Goal: Information Seeking & Learning: Learn about a topic

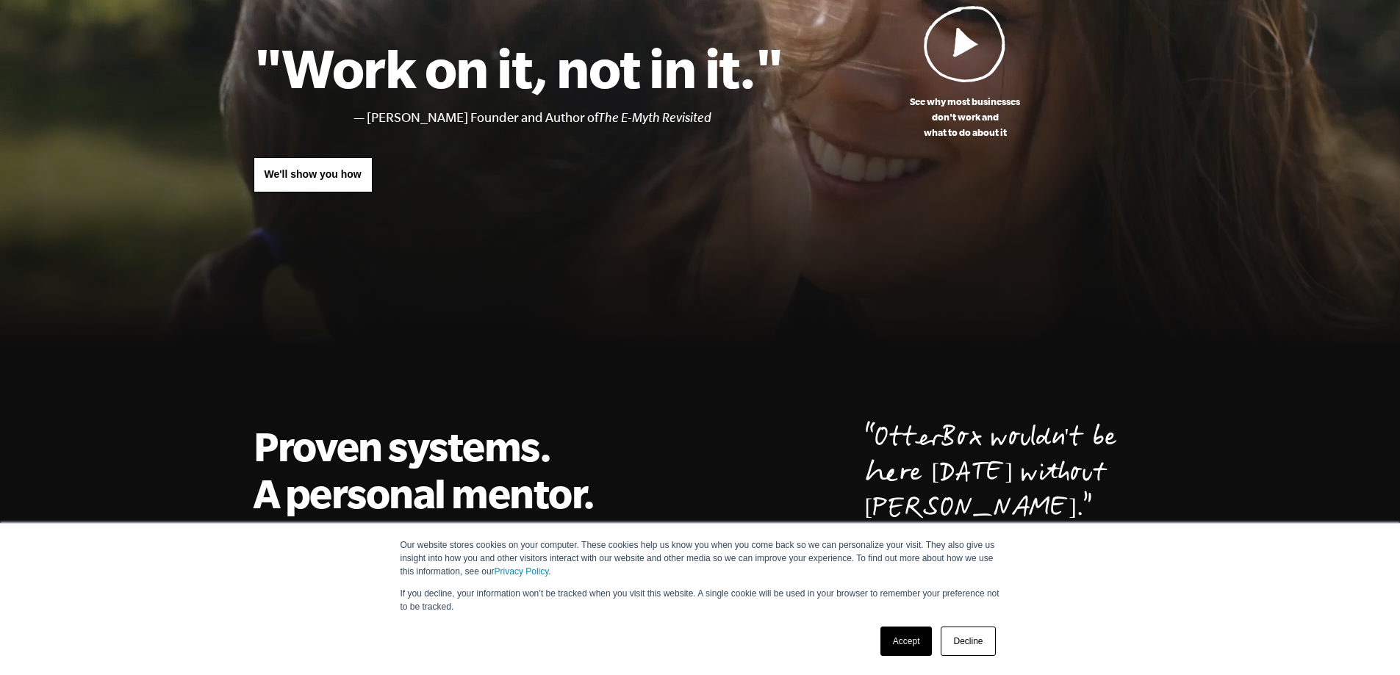
scroll to position [245, 0]
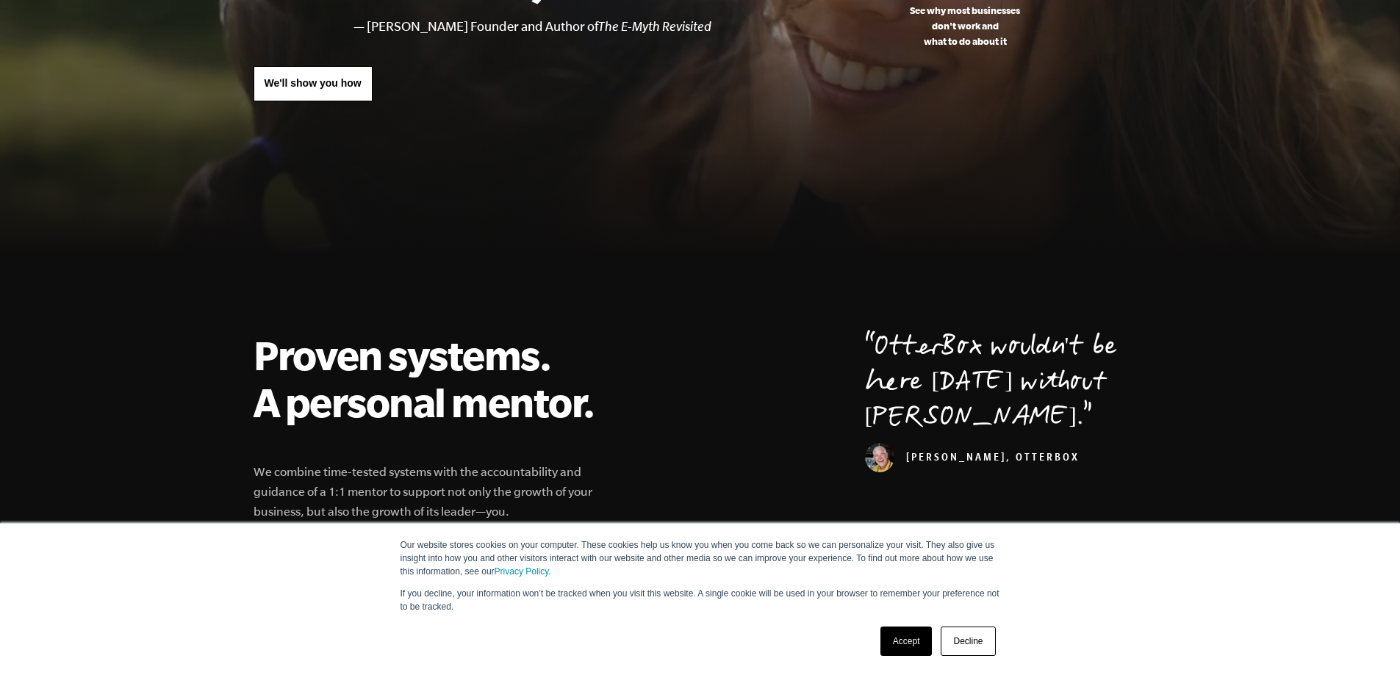
click at [893, 643] on link "Accept" at bounding box center [906, 641] width 52 height 29
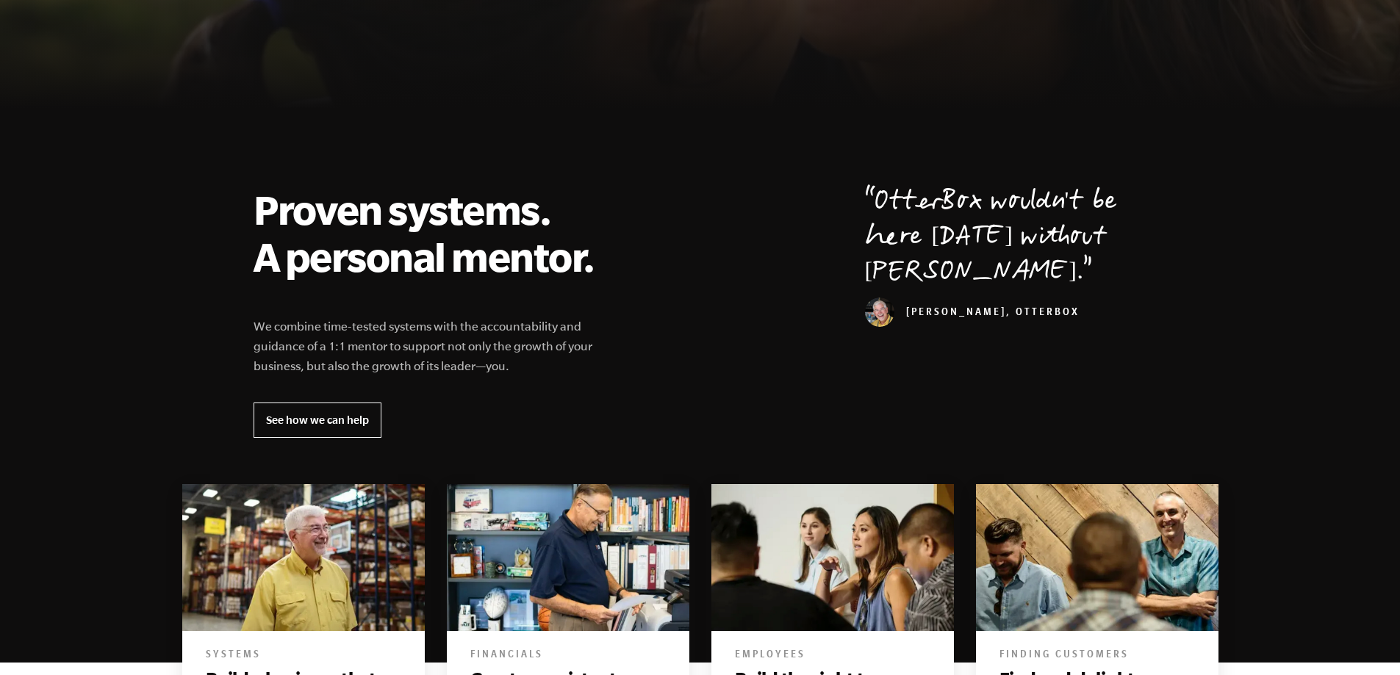
scroll to position [392, 0]
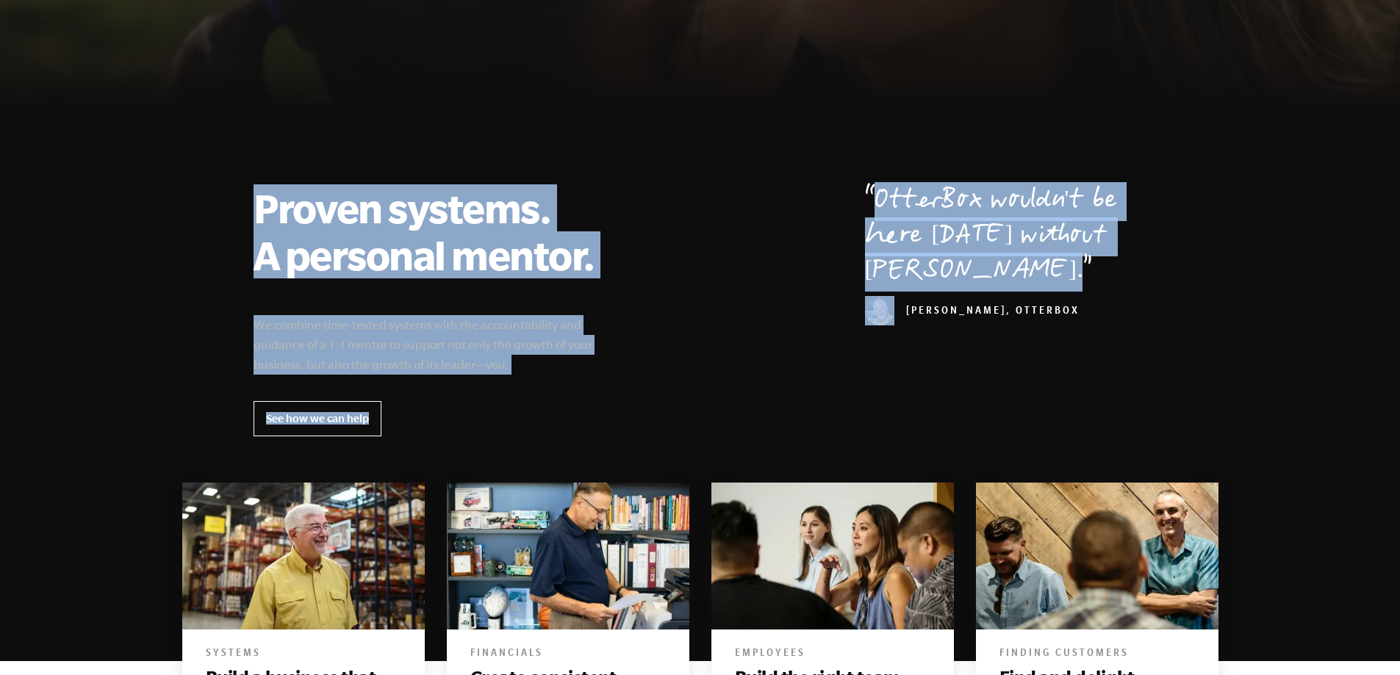
drag, startPoint x: 179, startPoint y: 214, endPoint x: 748, endPoint y: 386, distance: 594.2
click at [748, 386] on section "Proven systems. A personal mentor. We combine time-tested systems with the acco…" at bounding box center [700, 394] width 1400 height 536
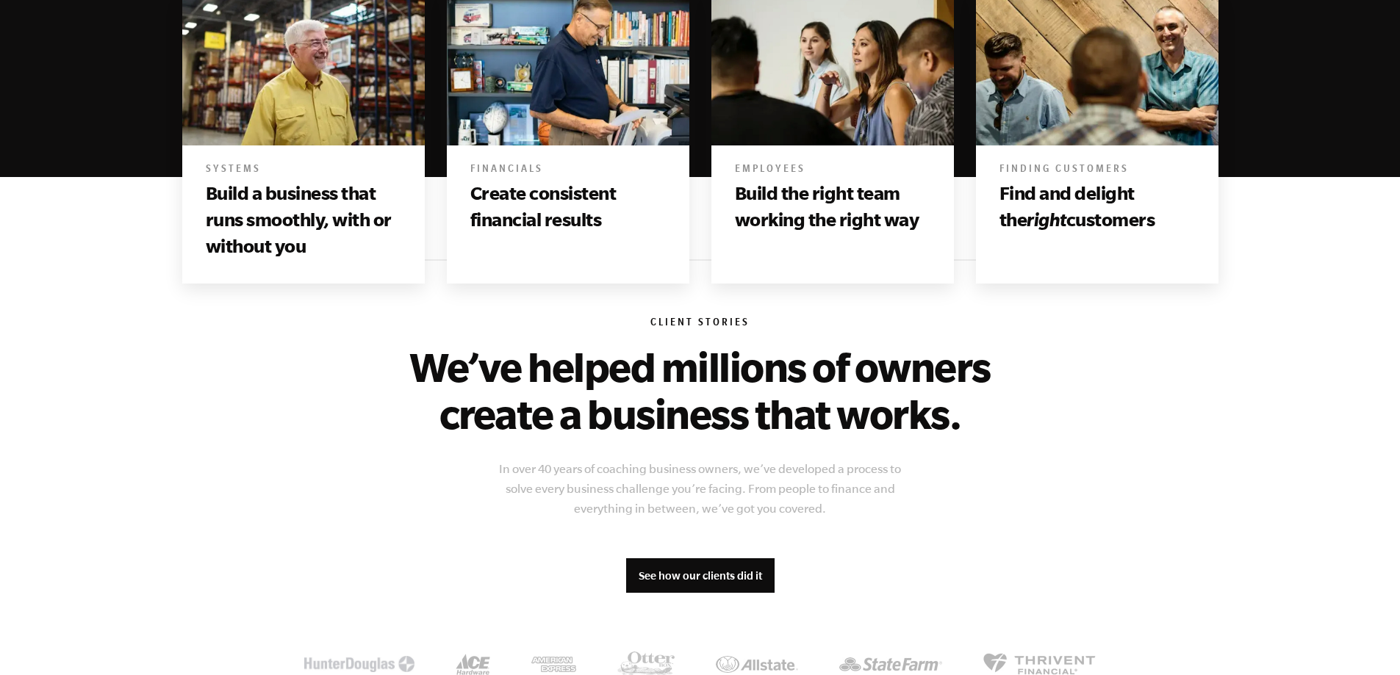
scroll to position [931, 0]
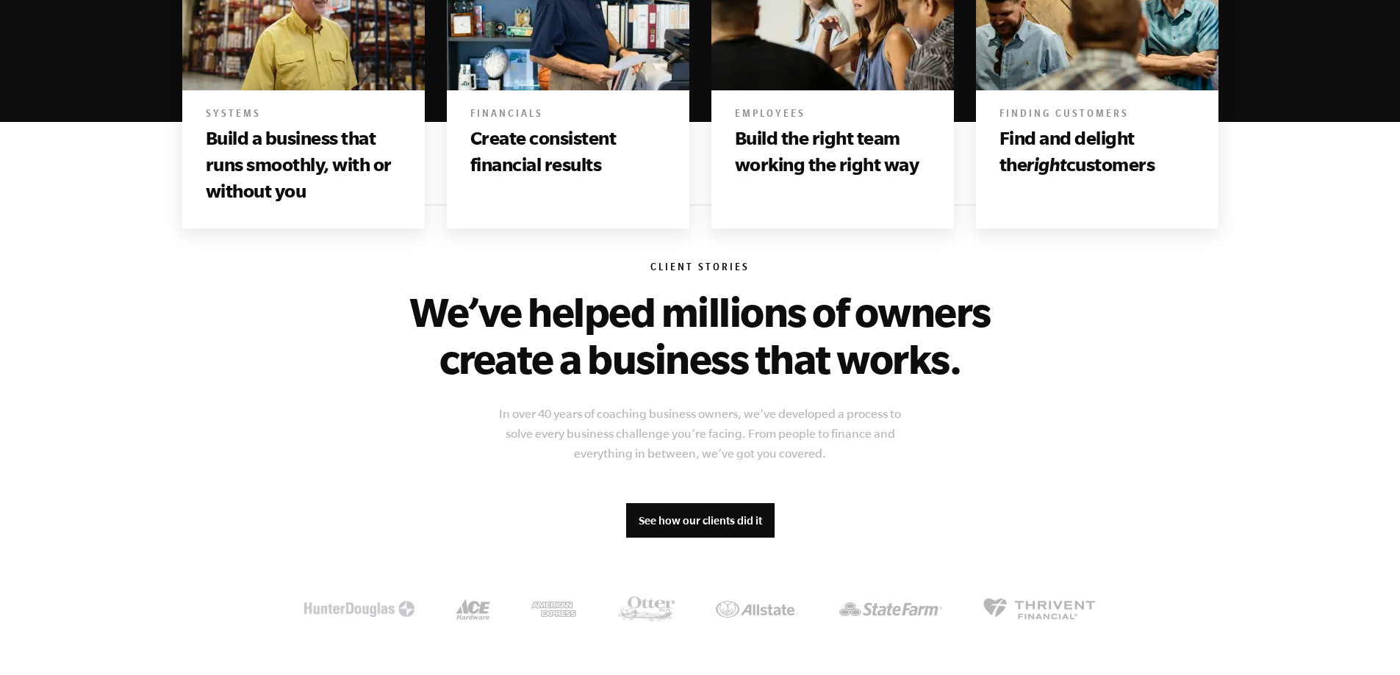
click at [218, 342] on section "Client Stories We’ve helped millions of owners create a business that works. In…" at bounding box center [700, 443] width 1400 height 479
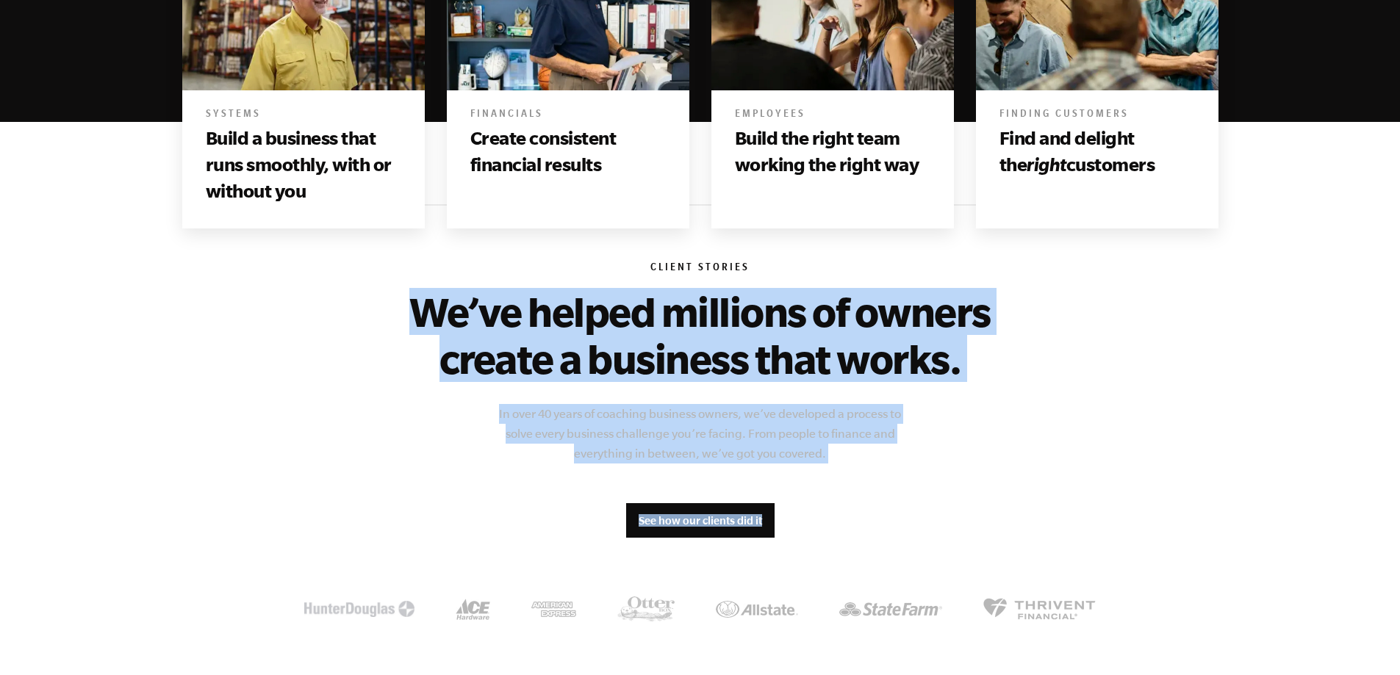
drag, startPoint x: 343, startPoint y: 315, endPoint x: 1018, endPoint y: 514, distance: 704.1
click at [1018, 514] on div "Client Stories We’ve helped millions of owners create a business that works. In…" at bounding box center [701, 443] width 894 height 479
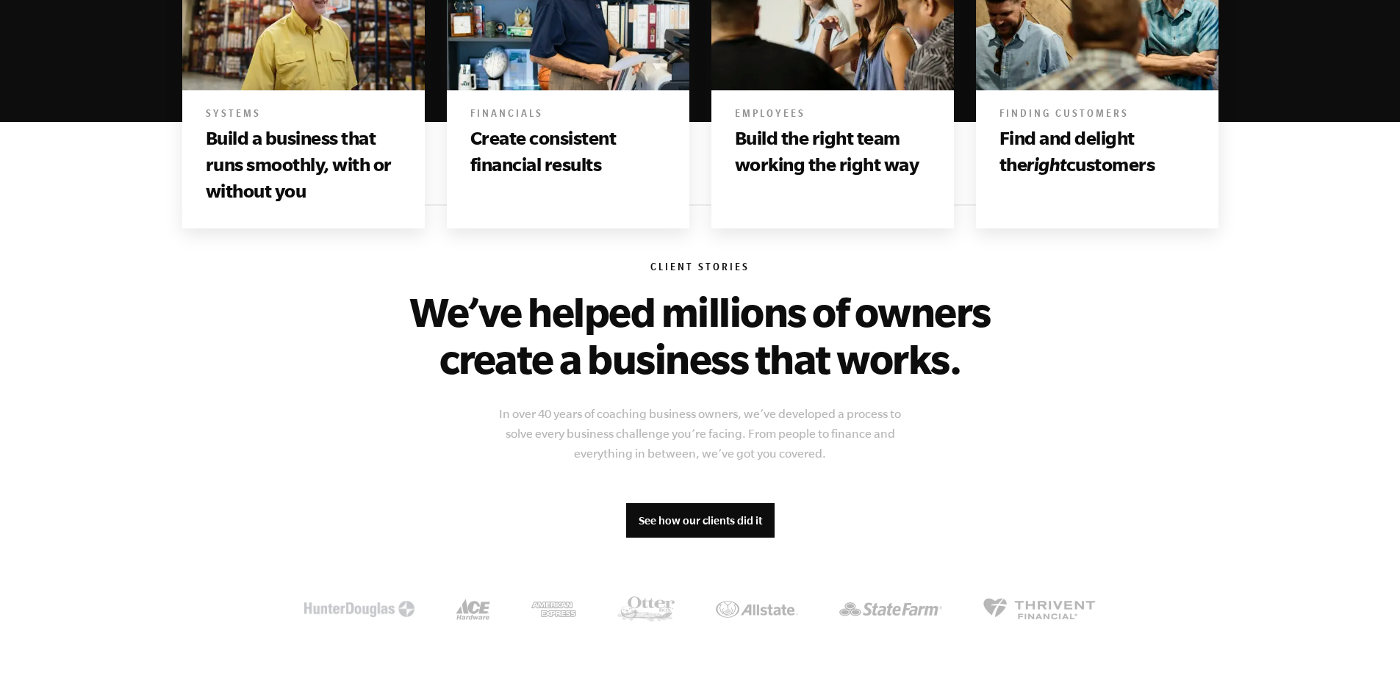
click at [1007, 520] on div "Client Stories We’ve helped millions of owners create a business that works. In…" at bounding box center [701, 443] width 894 height 479
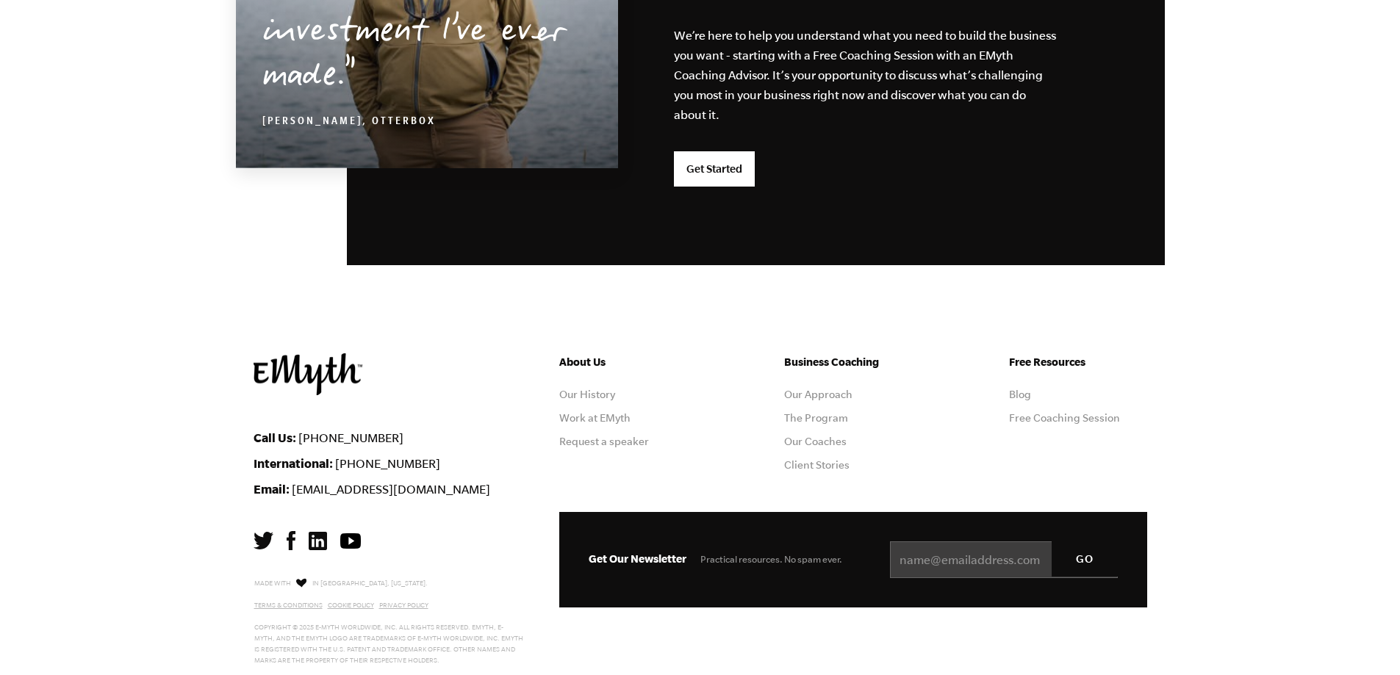
scroll to position [3854, 0]
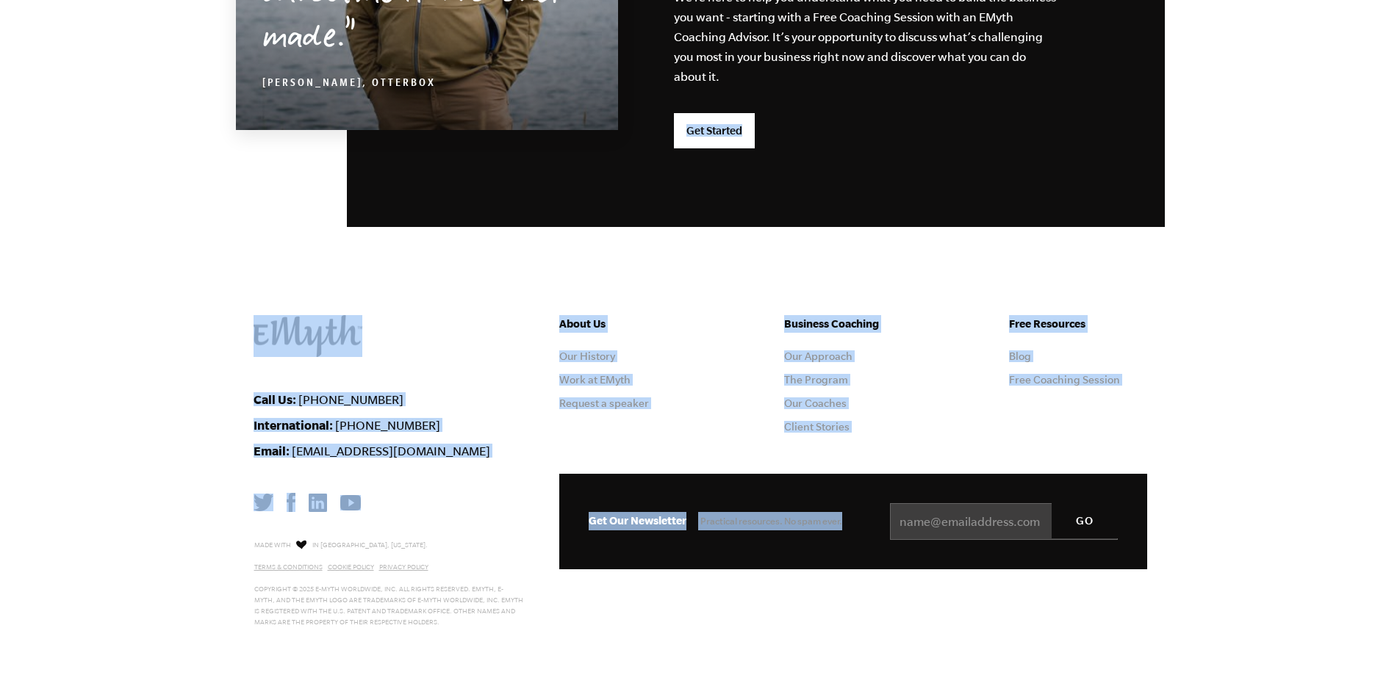
drag, startPoint x: 213, startPoint y: 298, endPoint x: 1248, endPoint y: 613, distance: 1081.4
click at [1248, 612] on footer "Call Us: [PHONE_NUMBER] International: [PHONE_NUMBER] Email: [EMAIL_ADDRESS][DO…" at bounding box center [700, 495] width 1400 height 360
drag, startPoint x: 777, startPoint y: 621, endPoint x: 224, endPoint y: 154, distance: 723.8
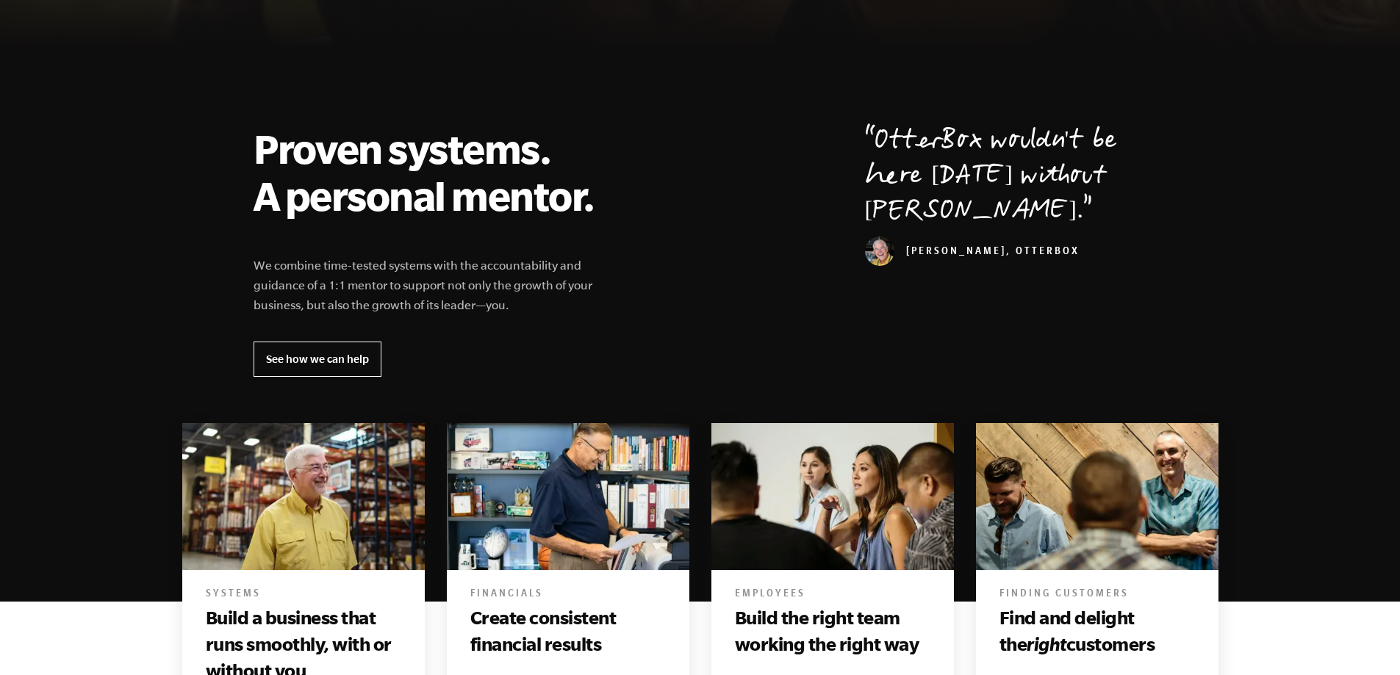
scroll to position [0, 0]
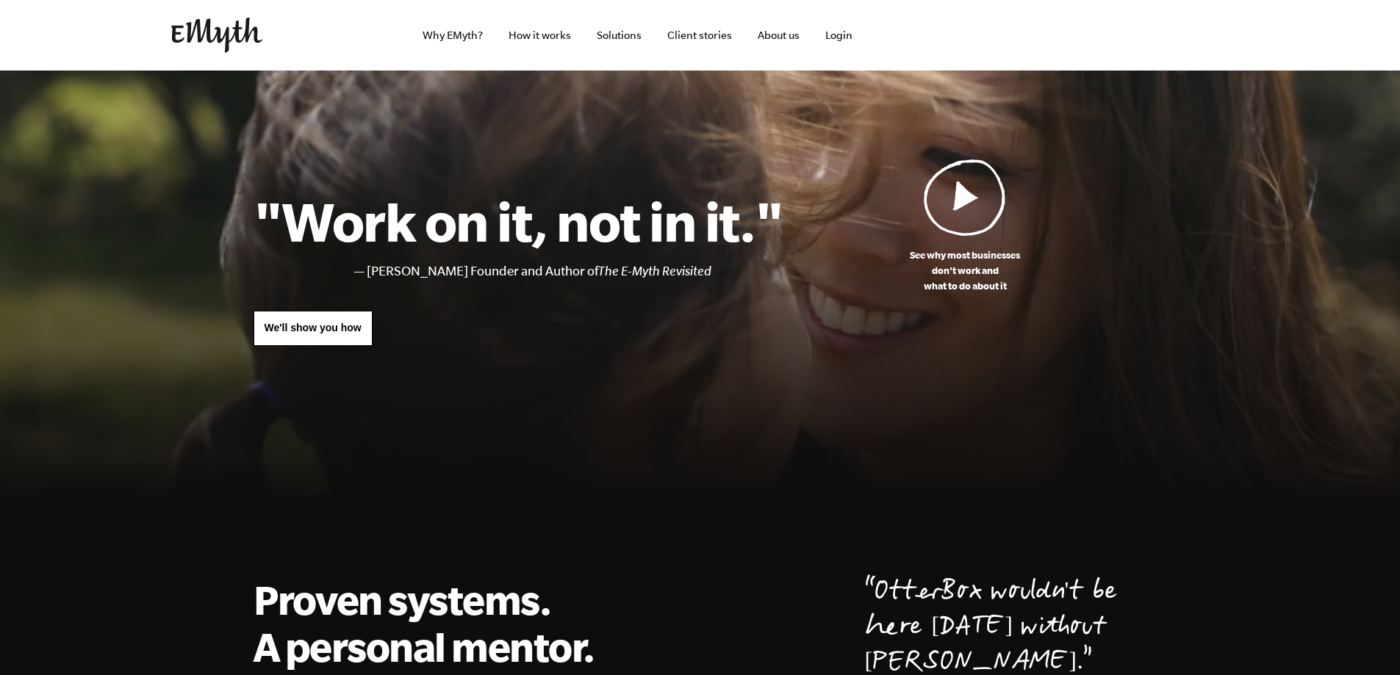
drag, startPoint x: 117, startPoint y: 544, endPoint x: 162, endPoint y: 179, distance: 367.2
click at [964, 211] on img at bounding box center [965, 197] width 82 height 77
